Goal: Task Accomplishment & Management: Manage account settings

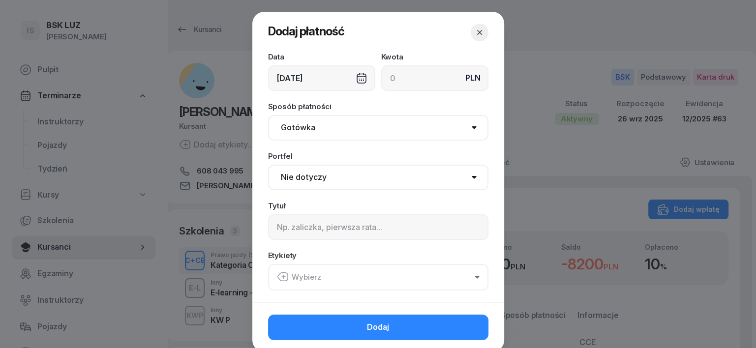
click at [474, 31] on icon "button" at bounding box center [479, 33] width 10 height 10
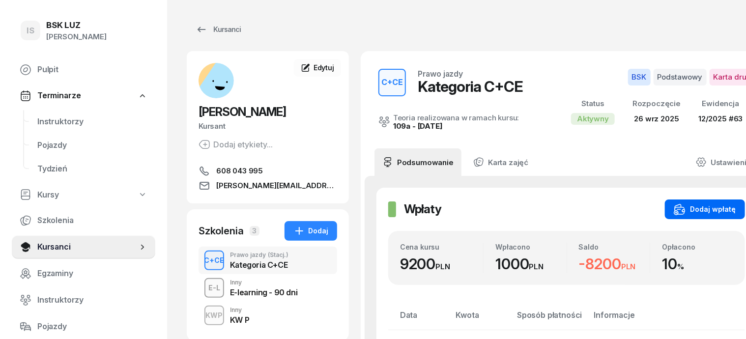
click at [717, 208] on button "Dodaj wpłatę" at bounding box center [705, 210] width 80 height 20
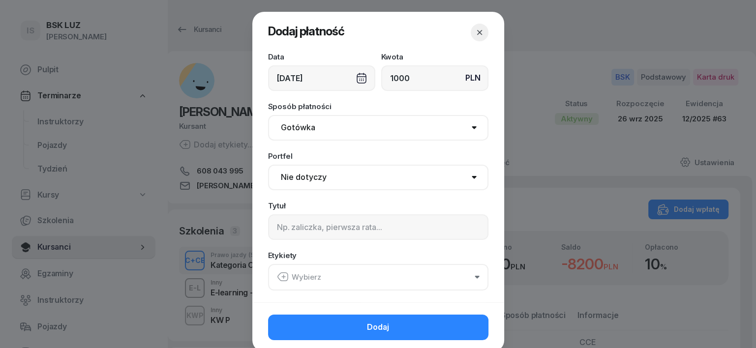
type input "1000"
click at [282, 129] on select "Gotówka Karta Przelew Płatności online BLIK" at bounding box center [378, 128] width 220 height 26
select select "transfer"
click at [268, 115] on select "Gotówka Karta Przelew Płatności online BLIK" at bounding box center [378, 128] width 220 height 26
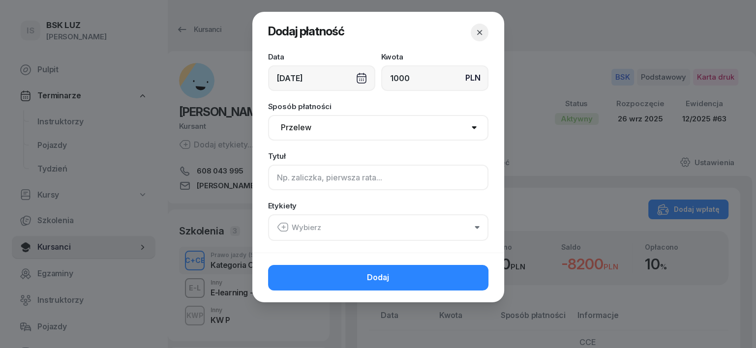
click at [281, 183] on input at bounding box center [378, 178] width 220 height 26
type input "CCE"
click at [277, 227] on icon "button" at bounding box center [283, 227] width 12 height 12
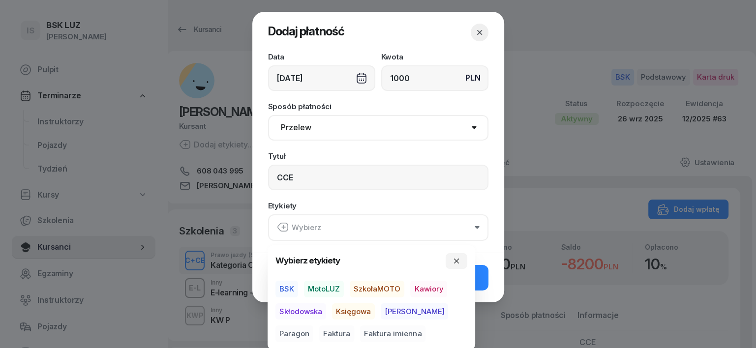
drag, startPoint x: 288, startPoint y: 286, endPoint x: 310, endPoint y: 295, distance: 24.0
click at [288, 287] on span "BSK" at bounding box center [286, 289] width 23 height 17
drag, startPoint x: 350, startPoint y: 310, endPoint x: 376, endPoint y: 316, distance: 26.7
click at [359, 311] on span "Księgowa" at bounding box center [353, 311] width 43 height 17
click at [313, 325] on span "Paragon" at bounding box center [294, 333] width 38 height 17
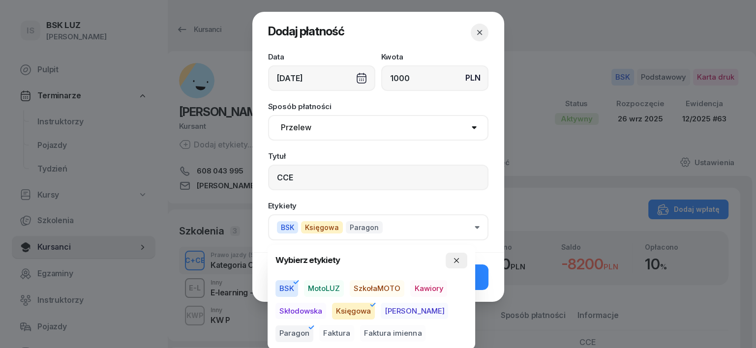
click at [460, 262] on button "button" at bounding box center [456, 261] width 22 height 16
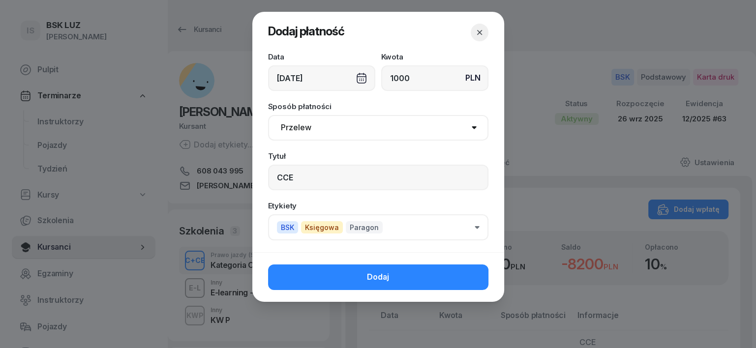
click at [474, 280] on button "Dodaj" at bounding box center [378, 277] width 220 height 26
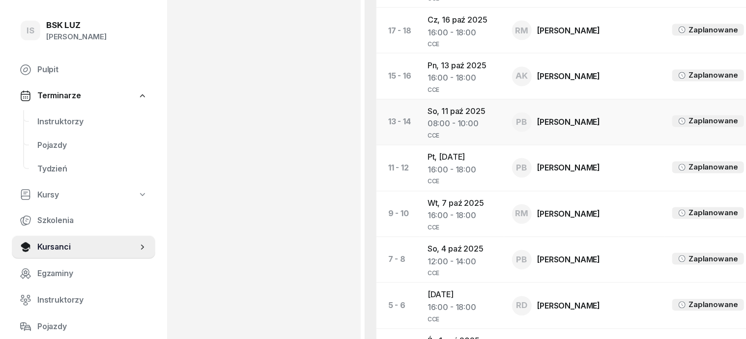
scroll to position [860, 0]
